Goal: Task Accomplishment & Management: Manage account settings

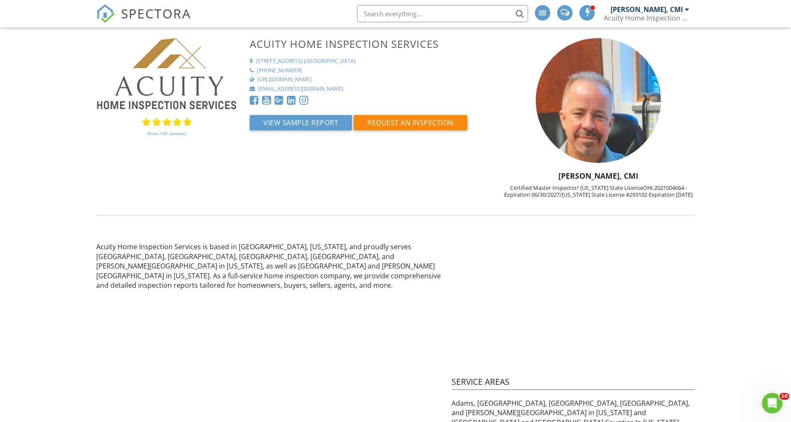
click at [165, 17] on span "SPECTORA" at bounding box center [156, 13] width 70 height 18
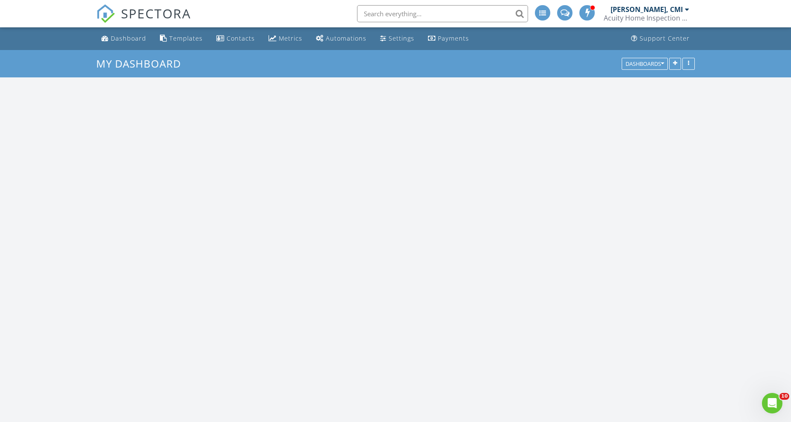
scroll to position [1050, 806]
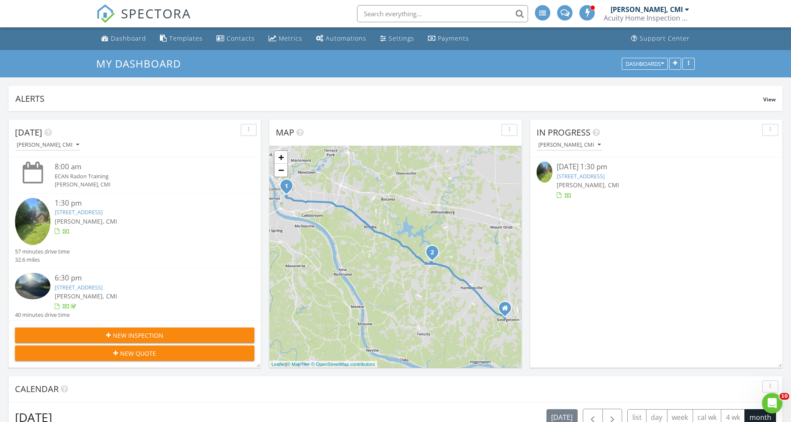
click at [598, 178] on link "1555 Sharjoy Ct, CINCINNATI, OH 45230" at bounding box center [581, 176] width 48 height 8
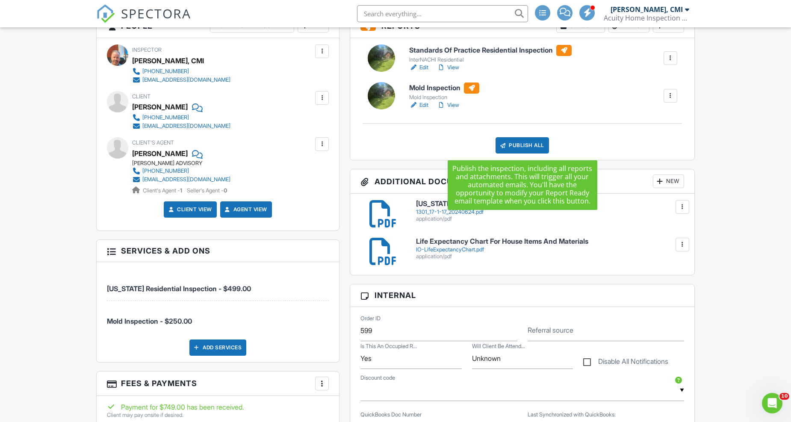
click at [515, 146] on div "Publish All" at bounding box center [521, 145] width 53 height 16
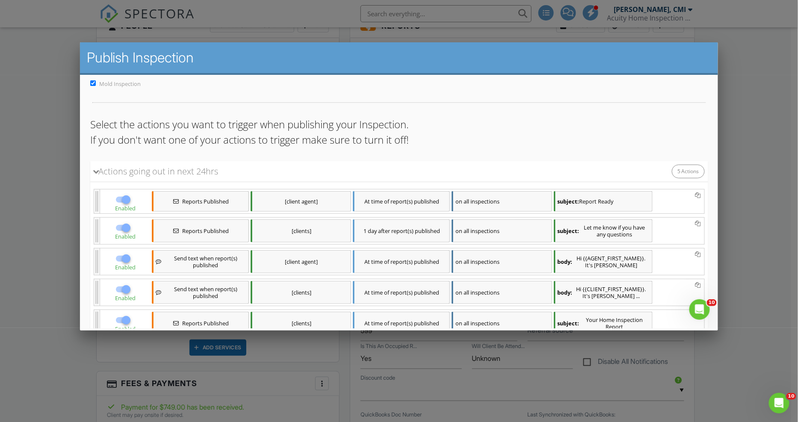
scroll to position [135, 0]
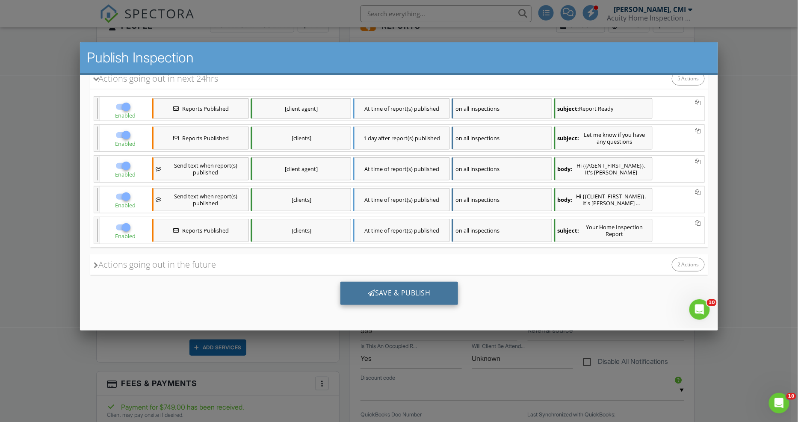
click at [406, 296] on div "Save & Publish" at bounding box center [399, 292] width 118 height 23
